Goal: Task Accomplishment & Management: Manage account settings

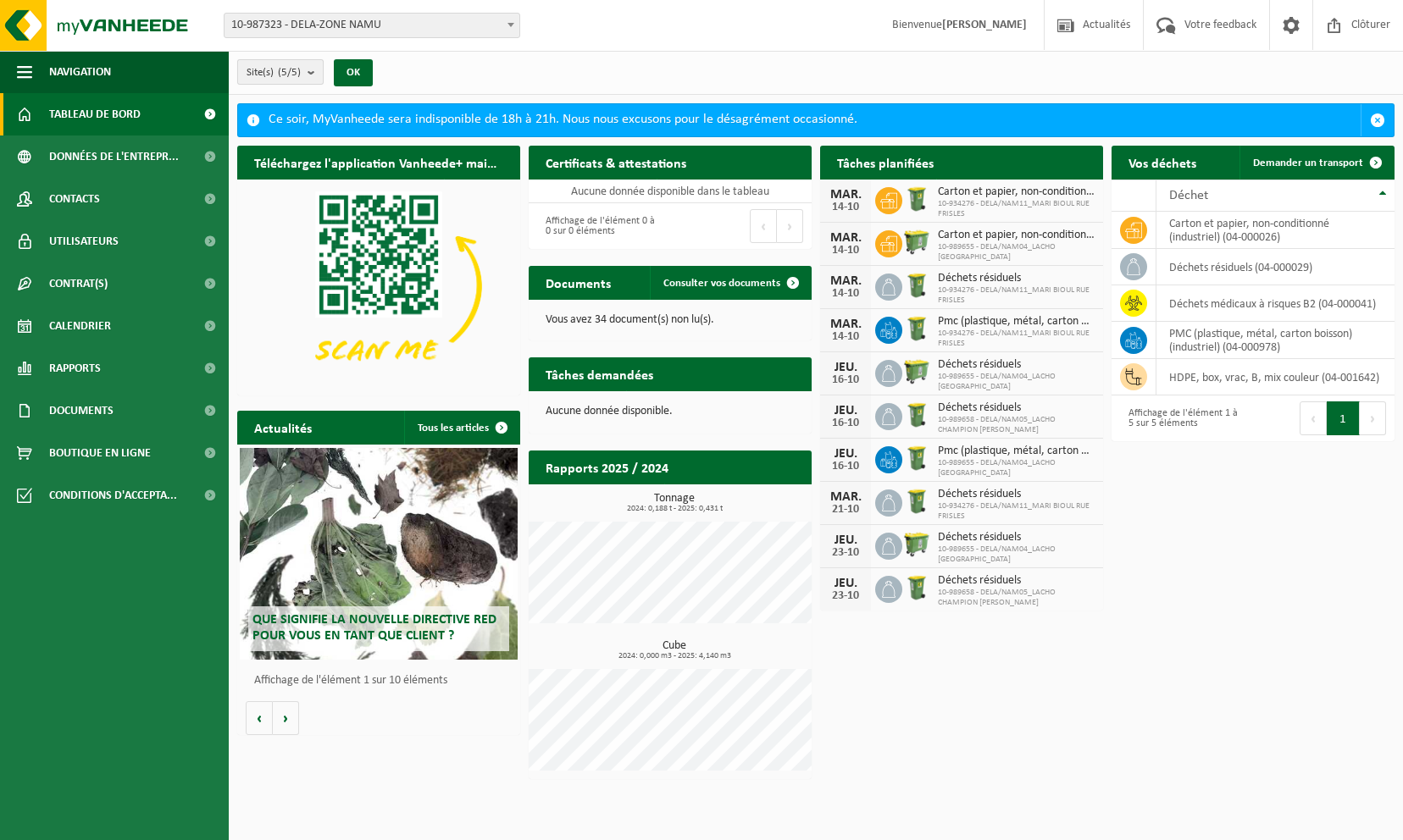
click at [310, 72] on b "submit" at bounding box center [316, 71] width 15 height 24
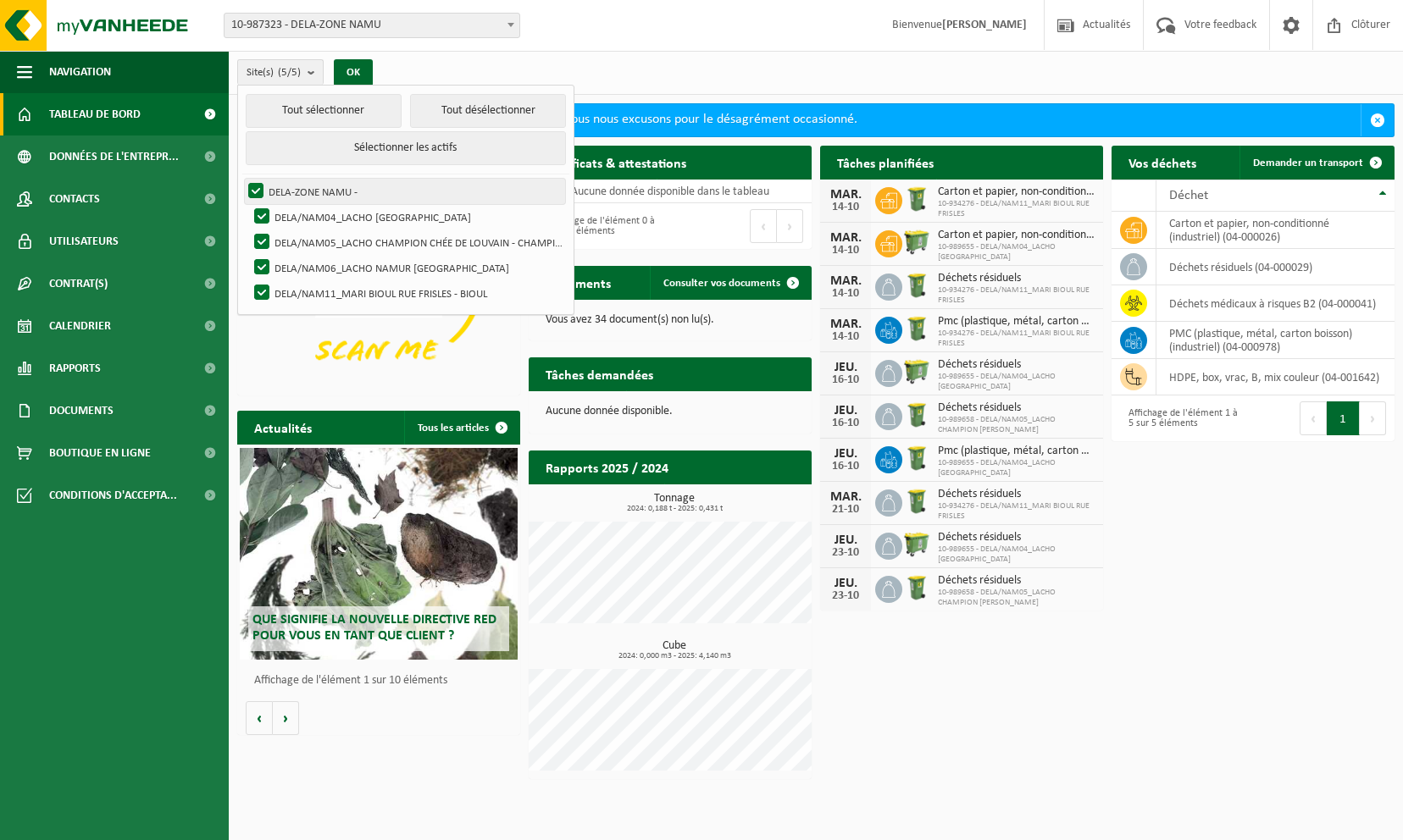
click at [250, 181] on label "DELA-ZONE NAMU -" at bounding box center [405, 191] width 320 height 26
click at [242, 179] on input "DELA-ZONE NAMU -" at bounding box center [241, 178] width 1 height 1
click at [249, 188] on label "DELA-ZONE NAMU -" at bounding box center [405, 191] width 320 height 26
click at [242, 179] on input "DELA-ZONE NAMU -" at bounding box center [241, 178] width 1 height 1
click at [470, 112] on button "Tout désélectionner" at bounding box center [488, 111] width 156 height 34
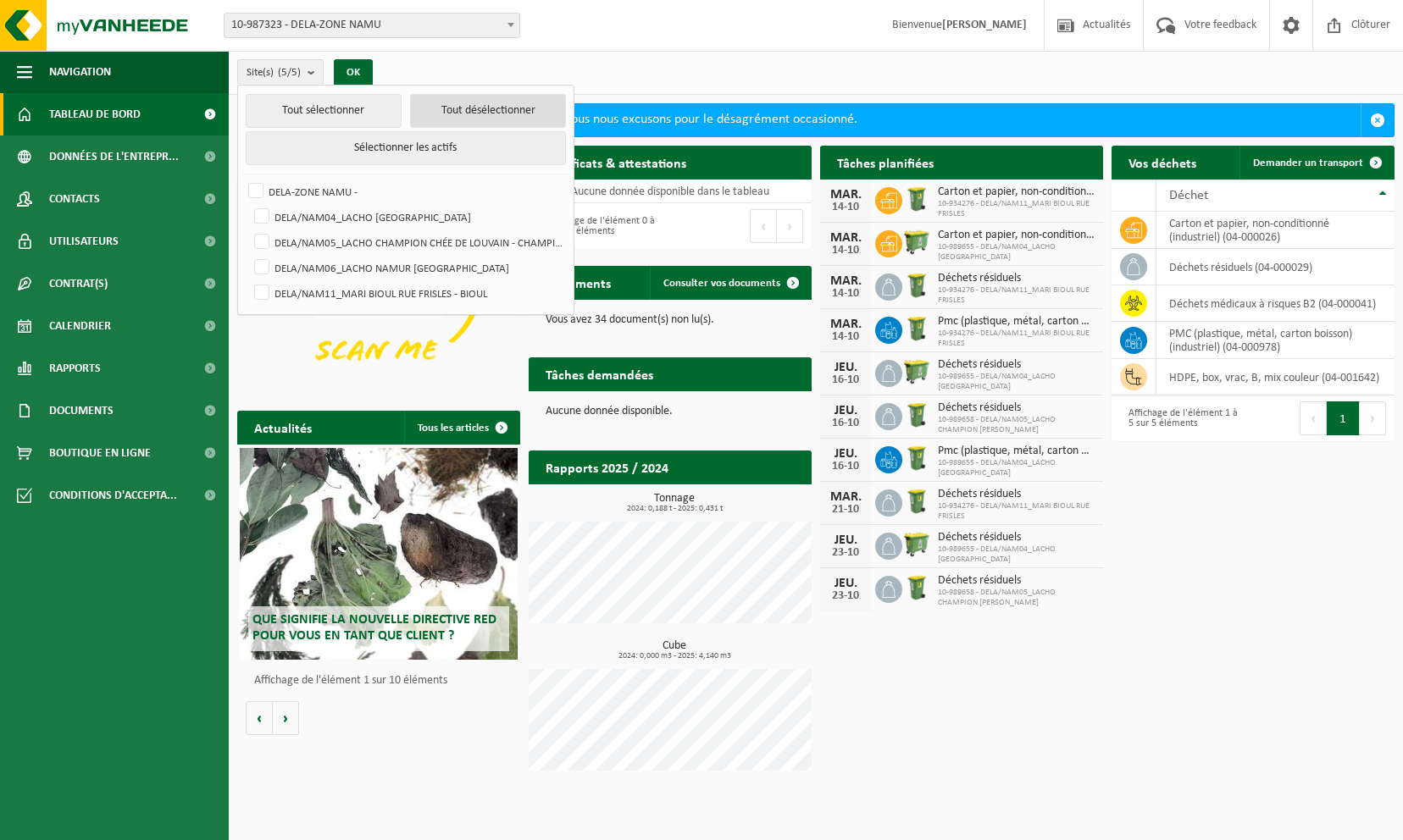
checkbox input "false"
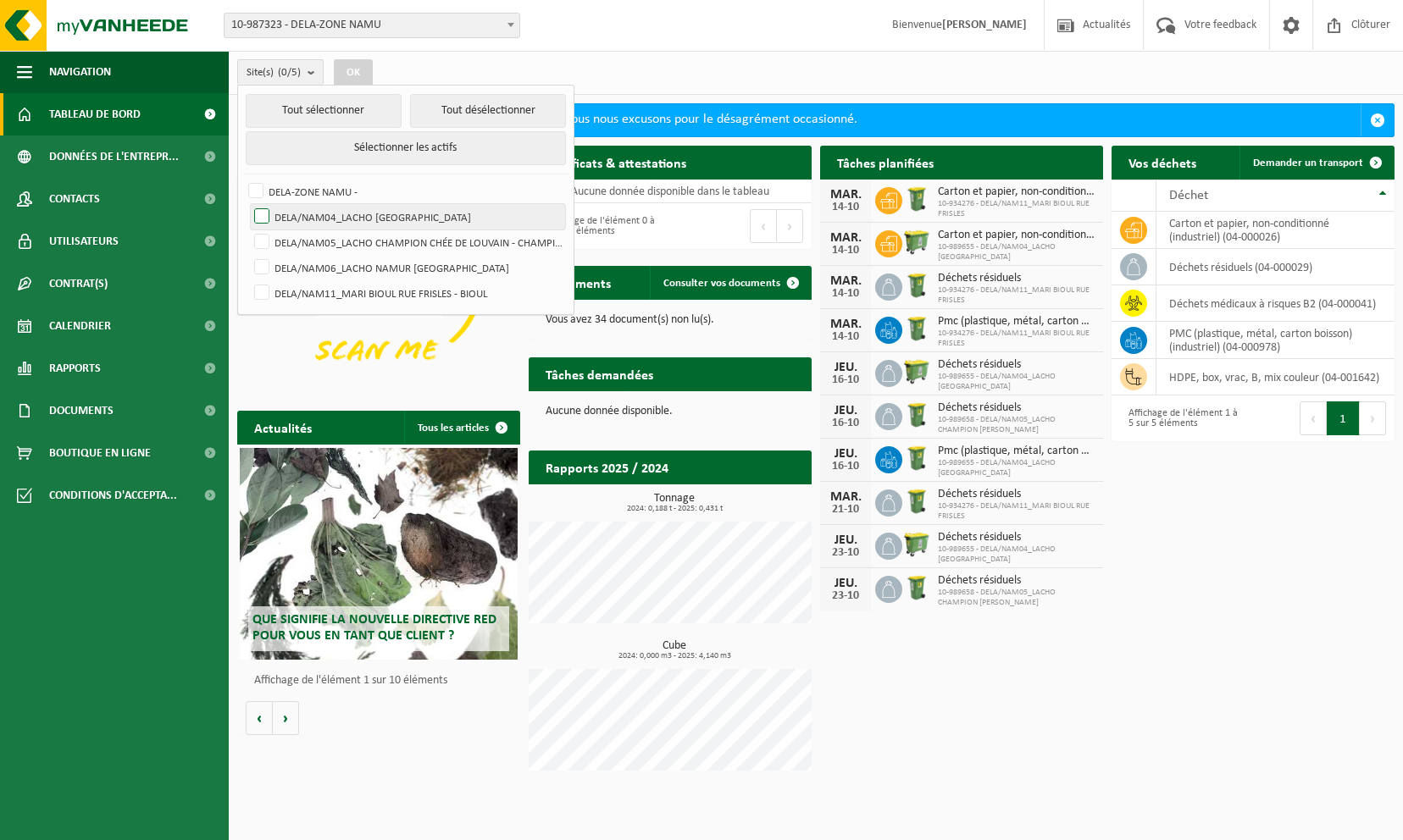
click at [263, 213] on label "DELA/NAM04_LACHO [GEOGRAPHIC_DATA]" at bounding box center [408, 217] width 315 height 26
click at [248, 204] on input "DELA/NAM04_LACHO [GEOGRAPHIC_DATA]" at bounding box center [247, 203] width 1 height 1
checkbox input "true"
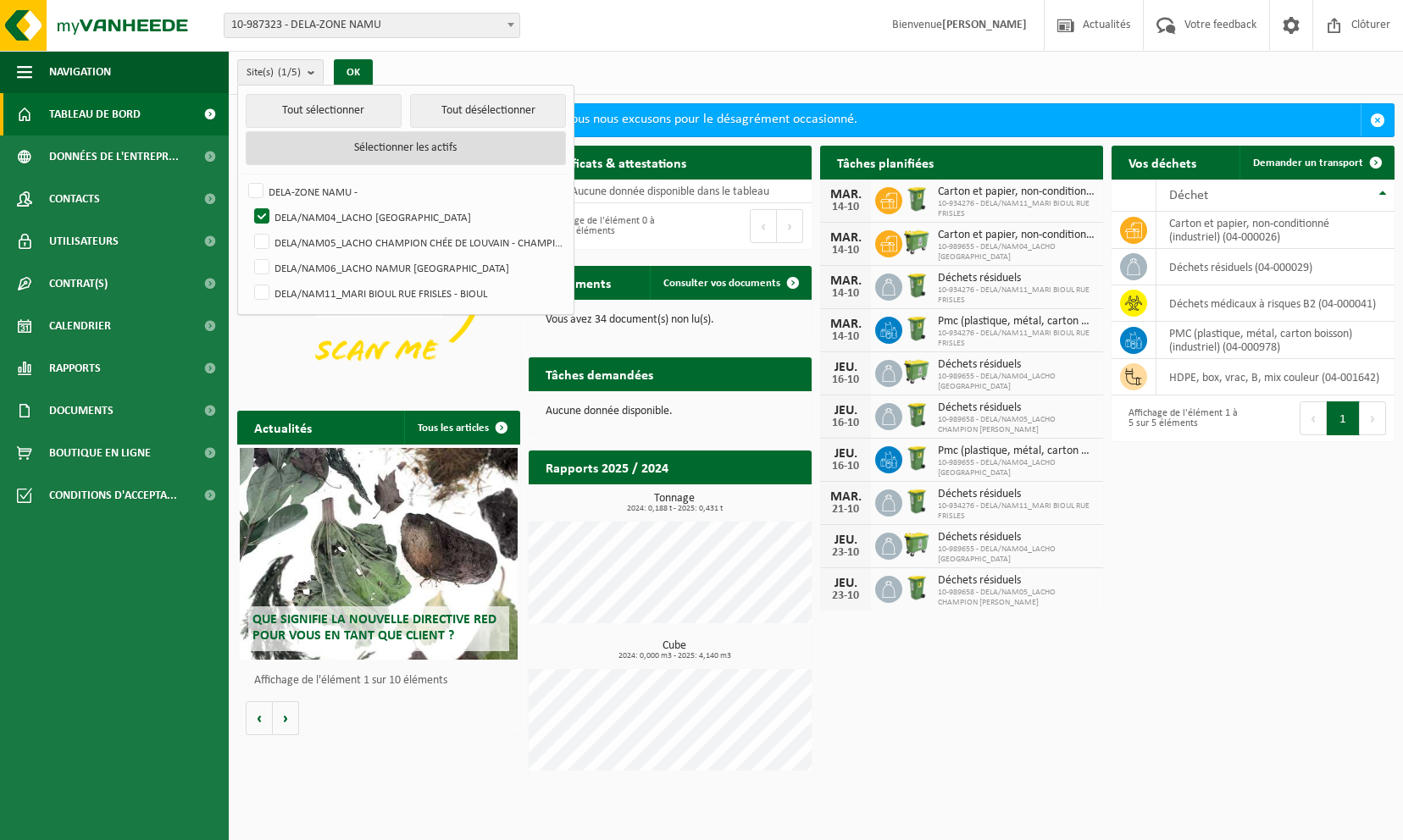
click at [355, 149] on button "Sélectionner les actifs" at bounding box center [405, 148] width 320 height 34
checkbox input "true"
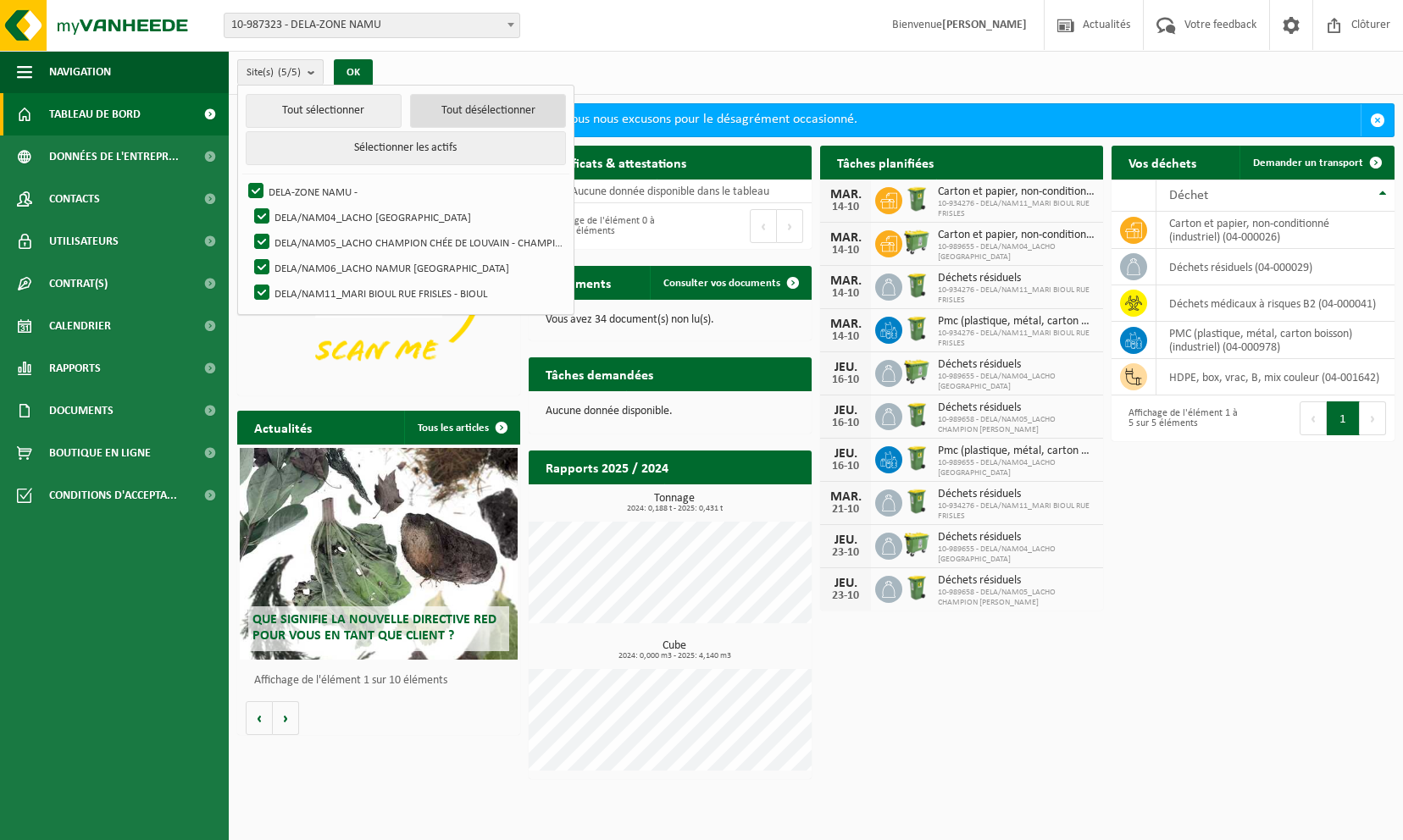
click at [472, 105] on button "Tout désélectionner" at bounding box center [488, 111] width 156 height 34
checkbox input "false"
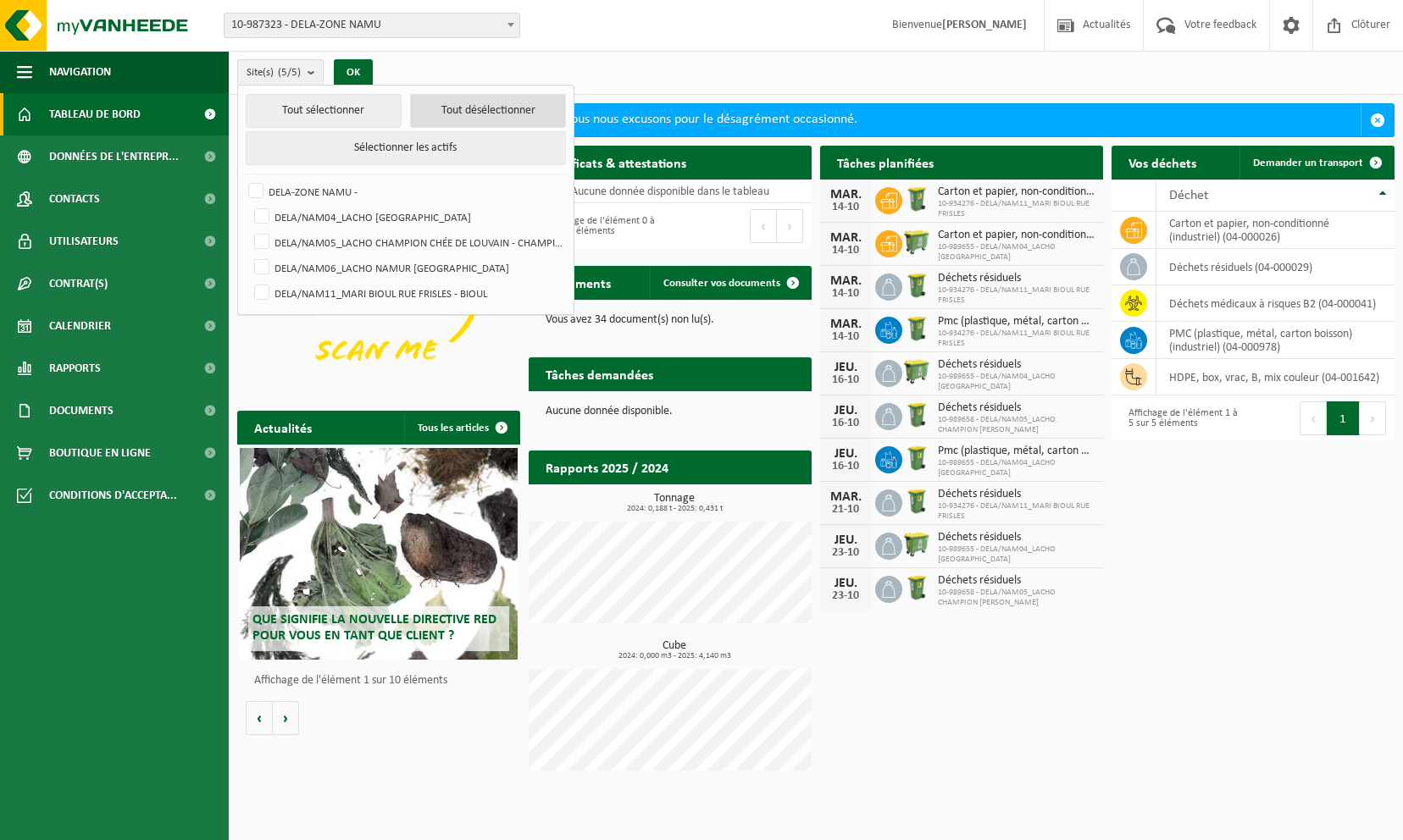
checkbox input "false"
click at [265, 212] on label "DELA/NAM04_LACHO [GEOGRAPHIC_DATA]" at bounding box center [408, 217] width 315 height 26
click at [248, 204] on input "DELA/NAM04_LACHO [GEOGRAPHIC_DATA]" at bounding box center [247, 203] width 1 height 1
checkbox input "true"
click at [362, 65] on button "OK" at bounding box center [353, 72] width 39 height 28
